Goal: Task Accomplishment & Management: Manage account settings

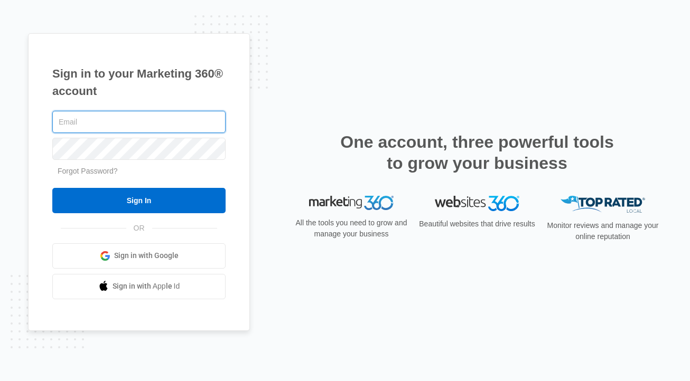
click at [210, 128] on input "text" at bounding box center [138, 122] width 173 height 22
click at [0, 381] on com-1password-button at bounding box center [0, 381] width 0 height 0
type input "[PERSON_NAME][EMAIL_ADDRESS][DOMAIN_NAME]"
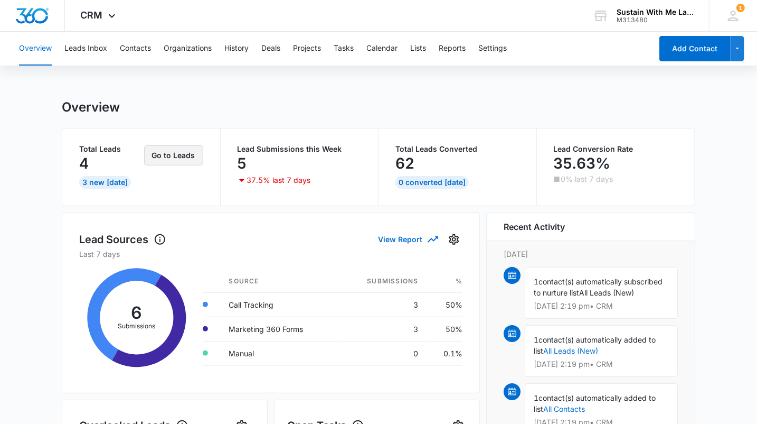
click at [179, 158] on button "Go to Leads" at bounding box center [173, 155] width 59 height 20
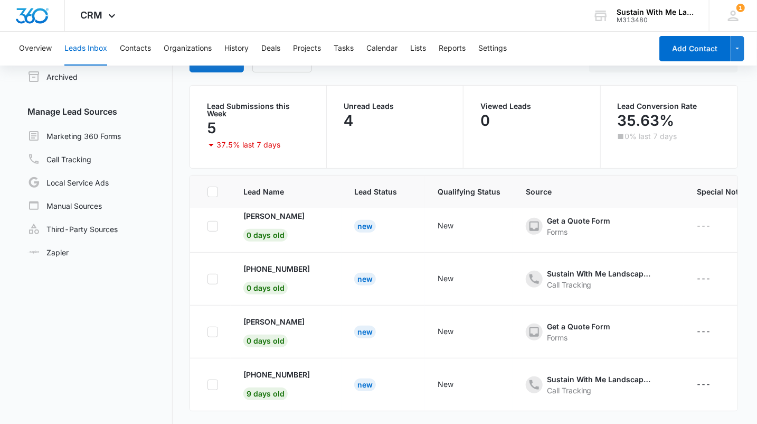
scroll to position [65, 0]
click at [283, 368] on p "+15595580666" at bounding box center [276, 373] width 67 height 11
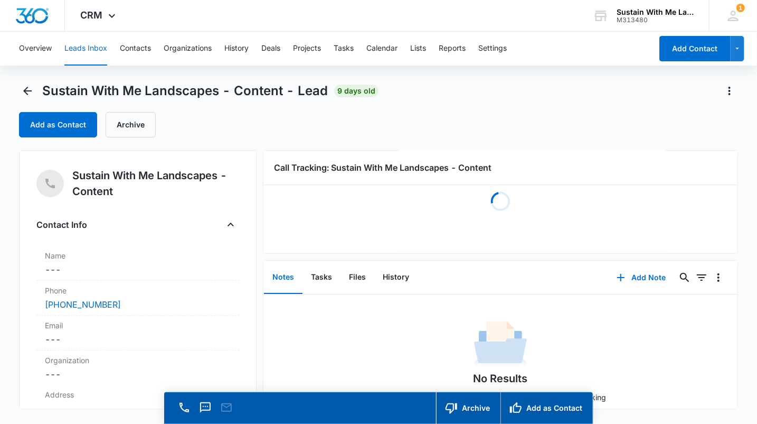
scroll to position [18, 0]
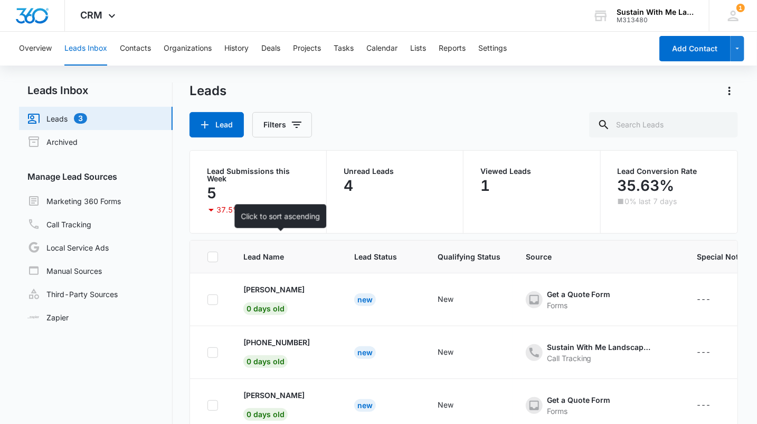
scroll to position [80, 0]
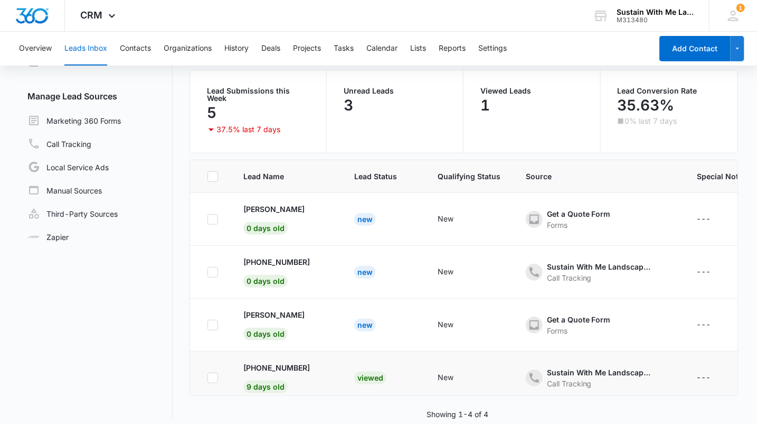
click at [209, 373] on icon at bounding box center [213, 378] width 10 height 10
click at [208, 377] on input "checkbox" at bounding box center [207, 377] width 1 height 1
checkbox input "true"
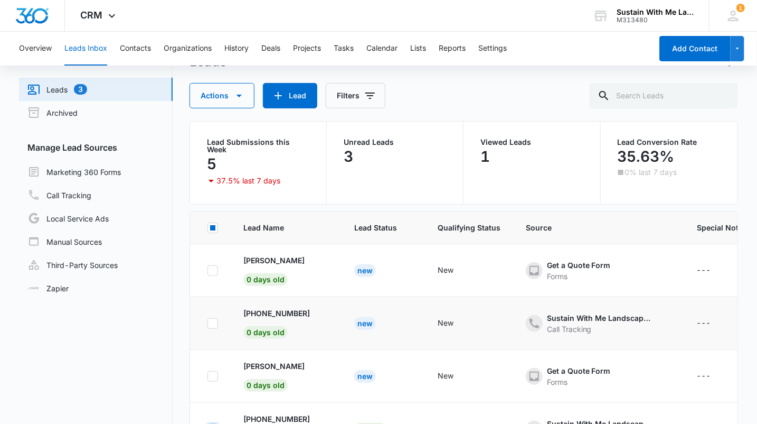
scroll to position [0, 0]
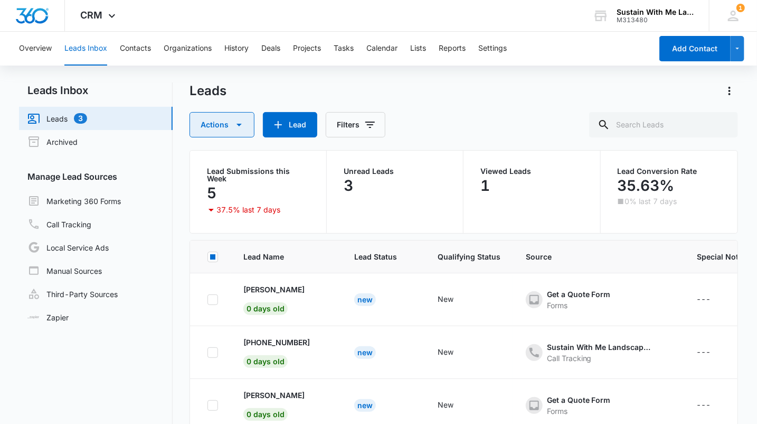
click at [238, 127] on icon "button" at bounding box center [239, 124] width 13 height 13
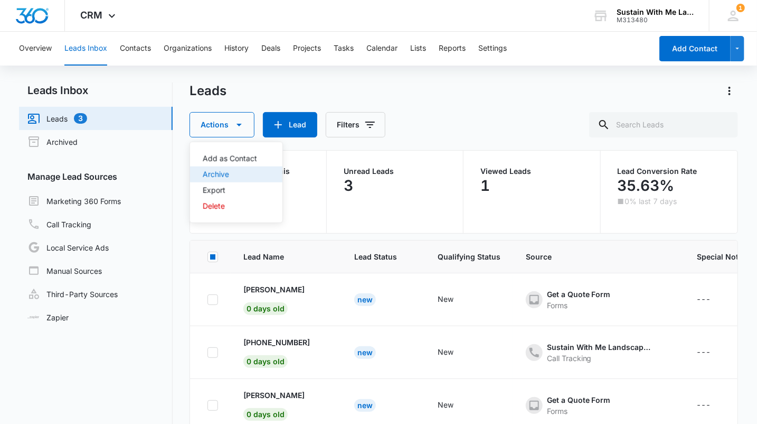
click at [236, 175] on div "Archive" at bounding box center [230, 174] width 54 height 7
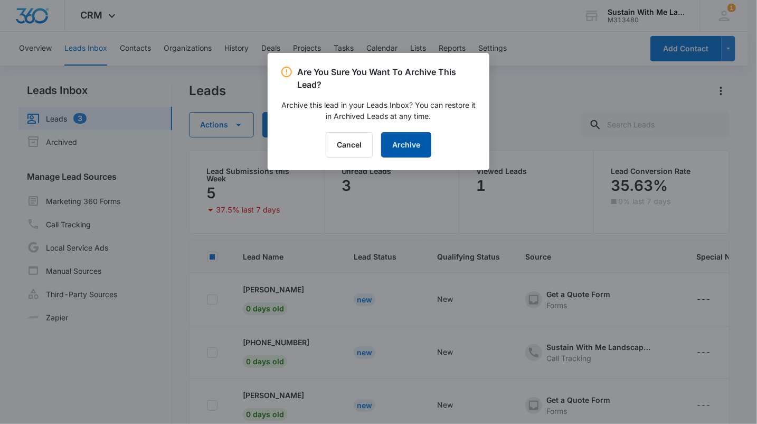
click at [402, 143] on button "Archive" at bounding box center [406, 144] width 50 height 25
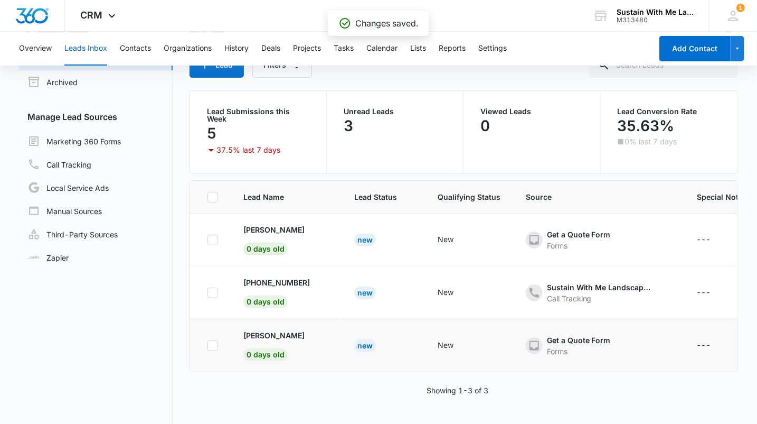
scroll to position [67, 0]
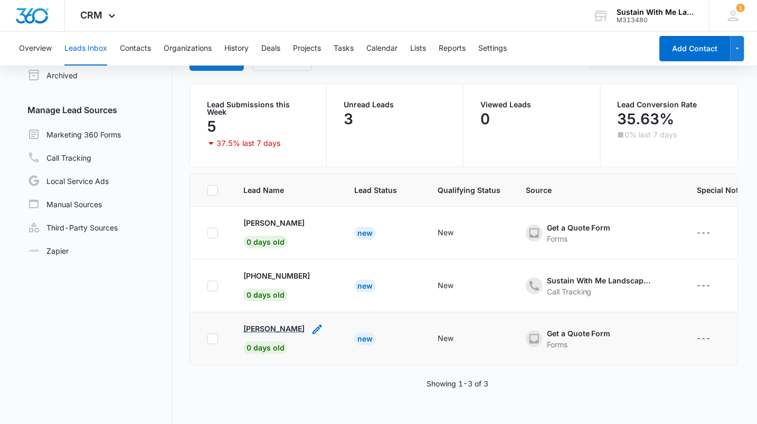
click at [270, 323] on p "Lauren Lavin" at bounding box center [273, 328] width 61 height 11
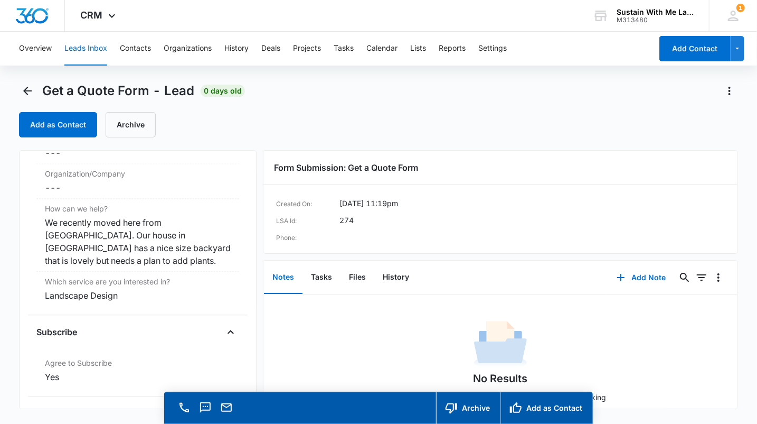
scroll to position [923, 0]
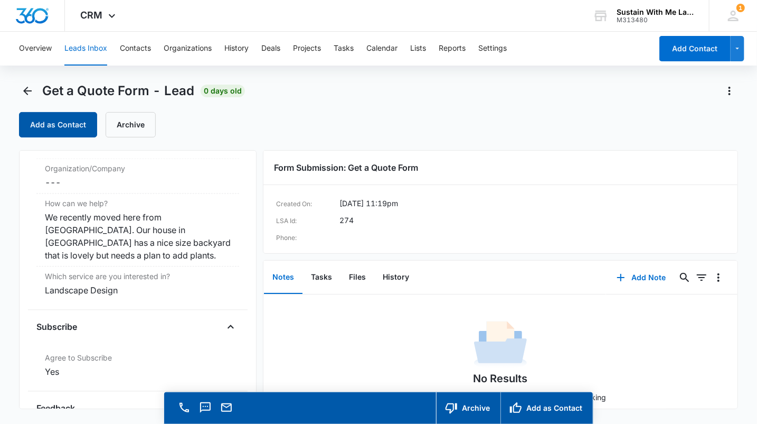
click at [82, 116] on button "Add as Contact" at bounding box center [58, 124] width 78 height 25
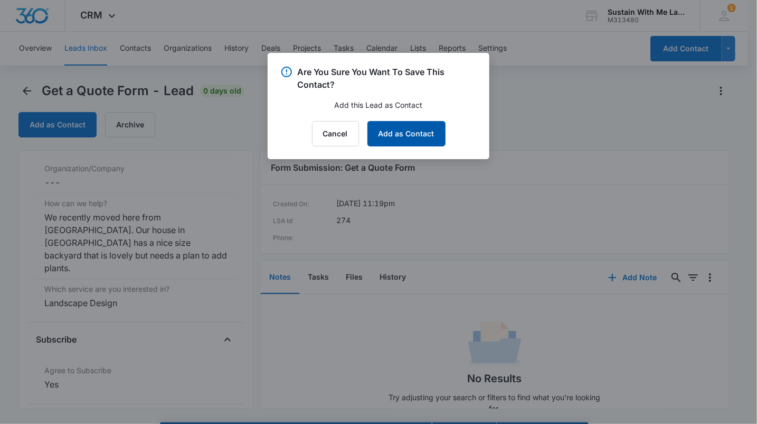
click at [404, 141] on button "Add as Contact" at bounding box center [407, 133] width 78 height 25
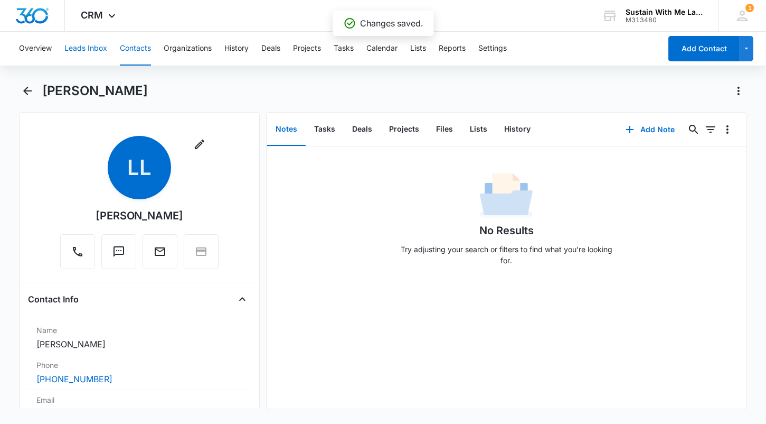
click at [81, 52] on button "Leads Inbox" at bounding box center [85, 49] width 43 height 34
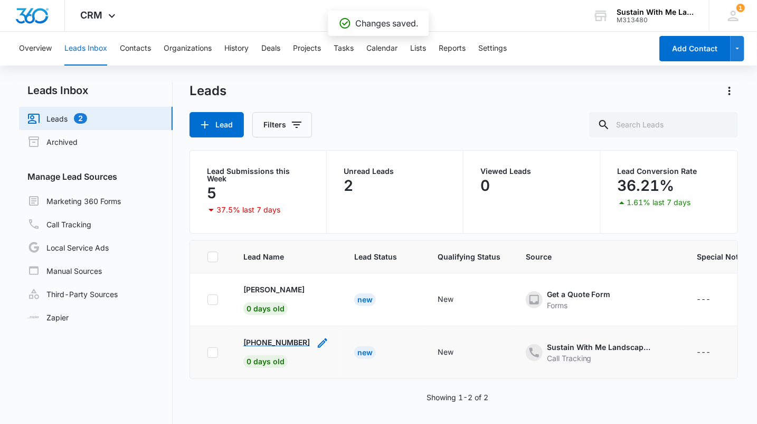
click at [260, 336] on p "+16462481770" at bounding box center [276, 341] width 67 height 11
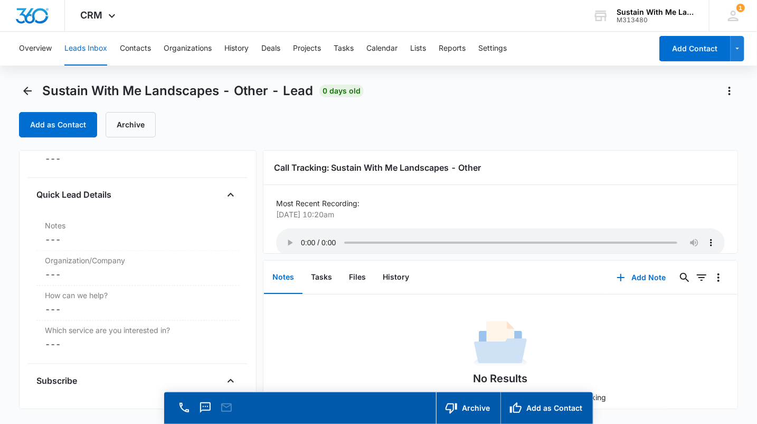
scroll to position [854, 0]
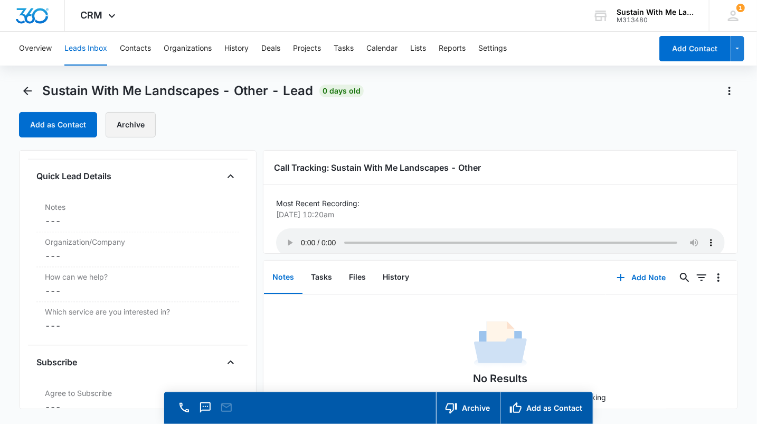
click at [138, 132] on button "Archive" at bounding box center [131, 124] width 50 height 25
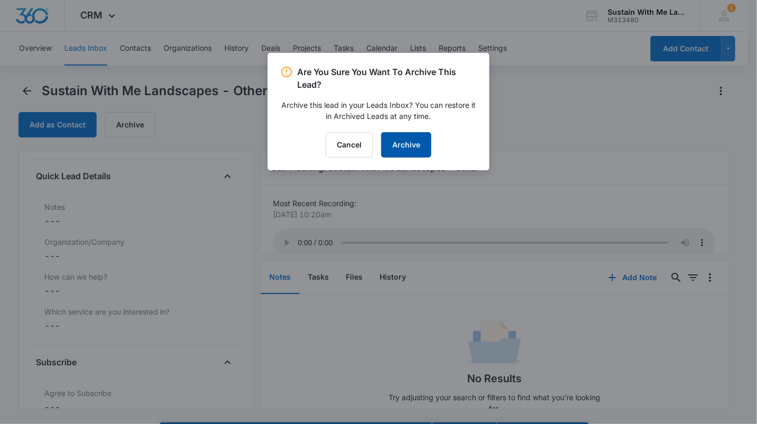
click at [407, 148] on button "Archive" at bounding box center [406, 144] width 50 height 25
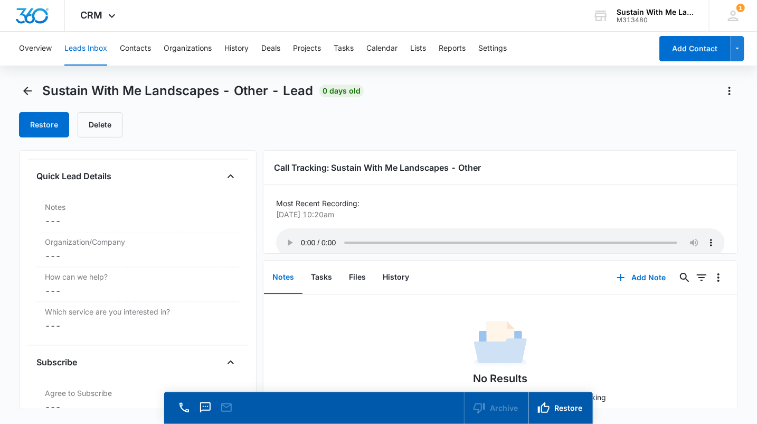
click at [85, 57] on button "Leads Inbox" at bounding box center [85, 49] width 43 height 34
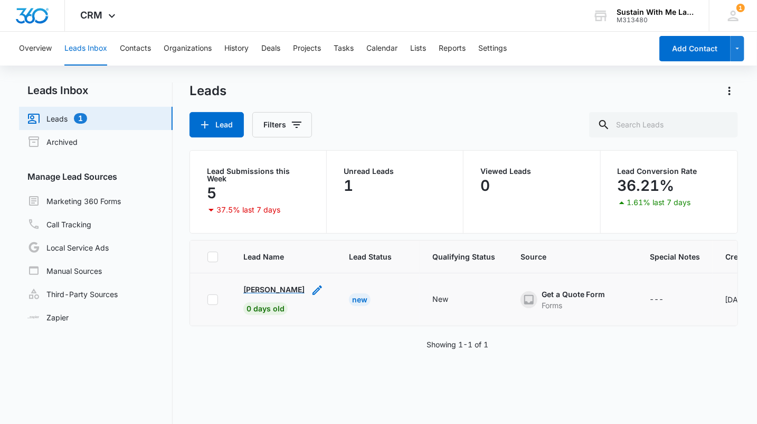
click at [261, 286] on p "Kathryn" at bounding box center [273, 289] width 61 height 11
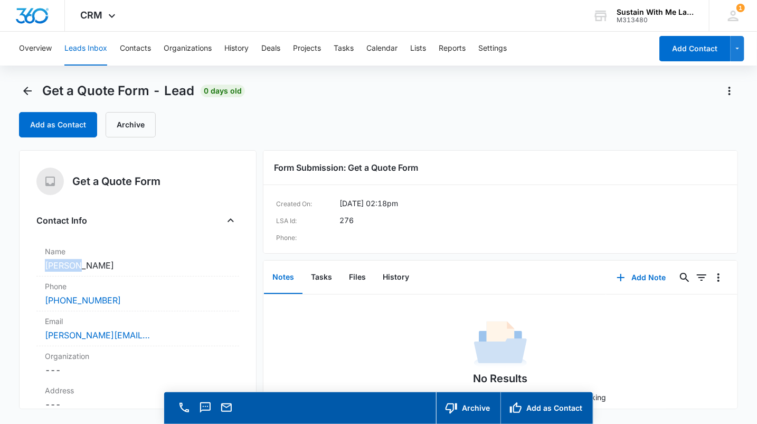
drag, startPoint x: 92, startPoint y: 265, endPoint x: 34, endPoint y: 268, distance: 58.7
click at [34, 268] on div "Get a Quote Form Contact Info Name Cancel Save Changes Kathryn Phone Cancel Sav…" at bounding box center [138, 279] width 238 height 259
copy dd "Kathryn"
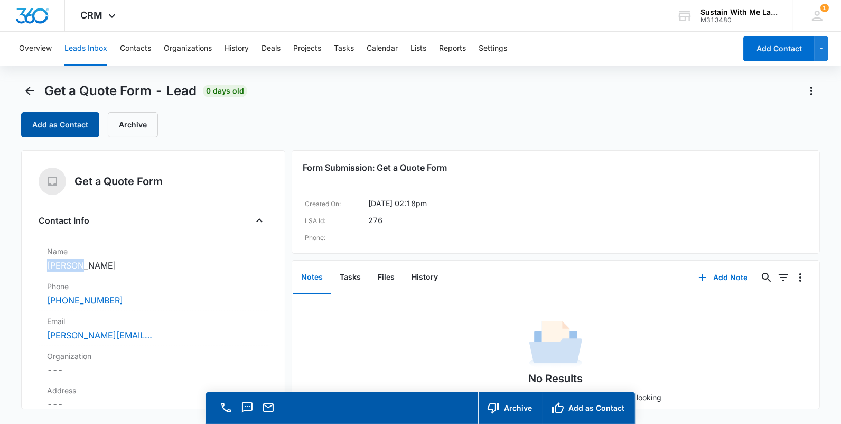
click at [79, 135] on button "Add as Contact" at bounding box center [60, 124] width 78 height 25
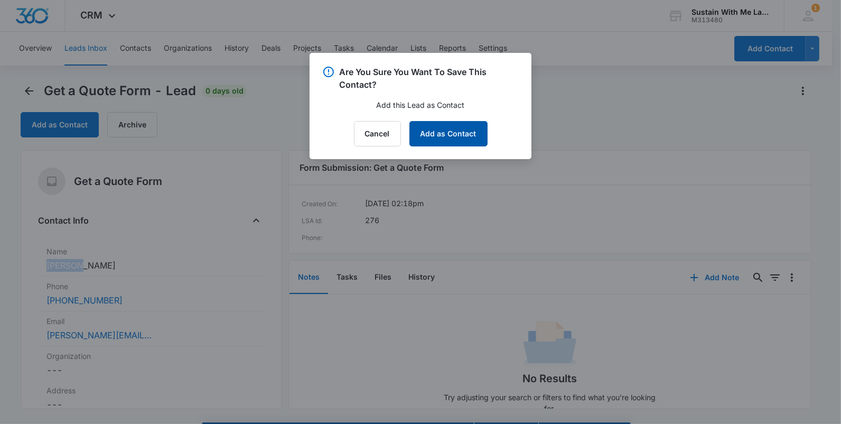
click at [430, 131] on button "Add as Contact" at bounding box center [448, 133] width 78 height 25
